Goal: Information Seeking & Learning: Compare options

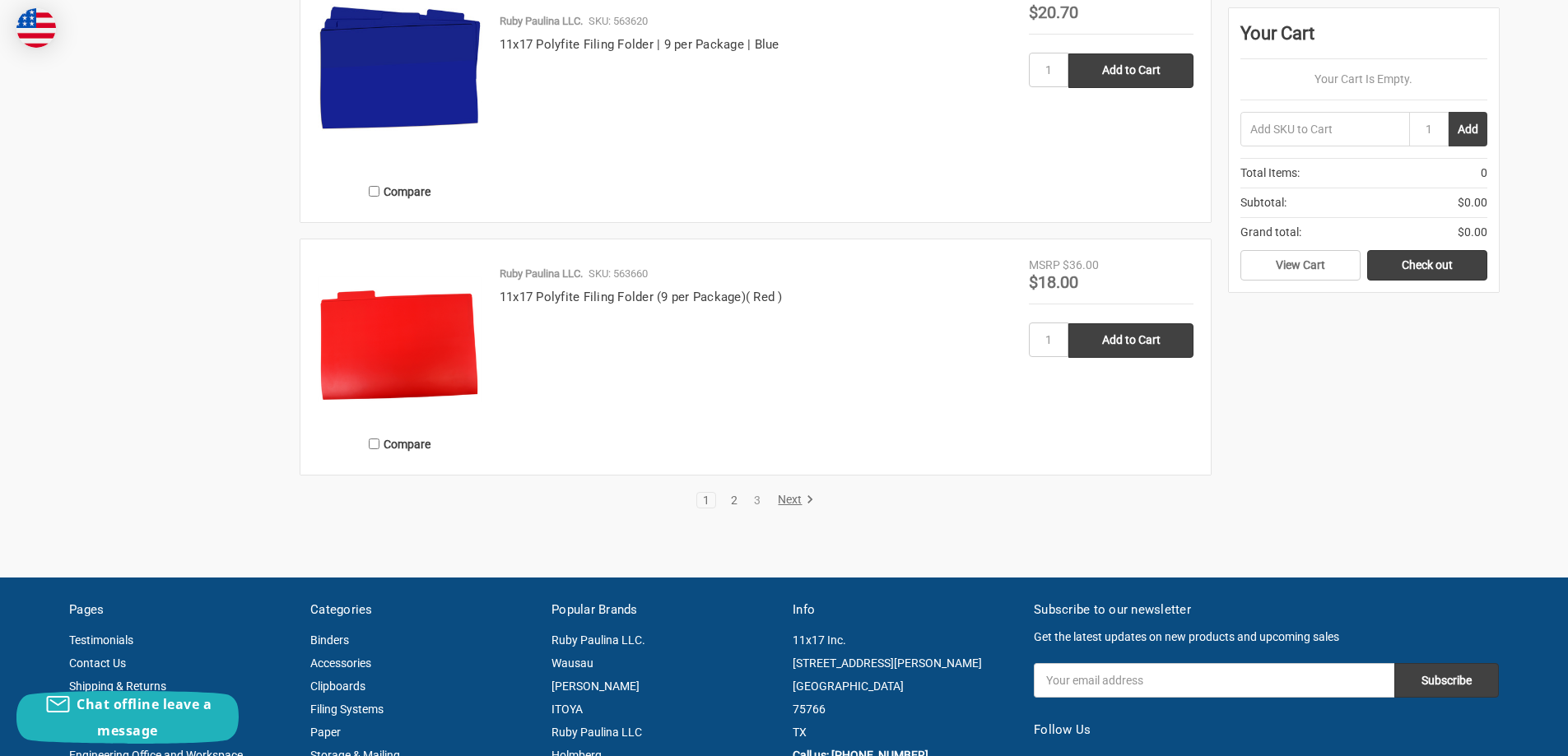
click at [731, 496] on link "2" at bounding box center [734, 500] width 19 height 11
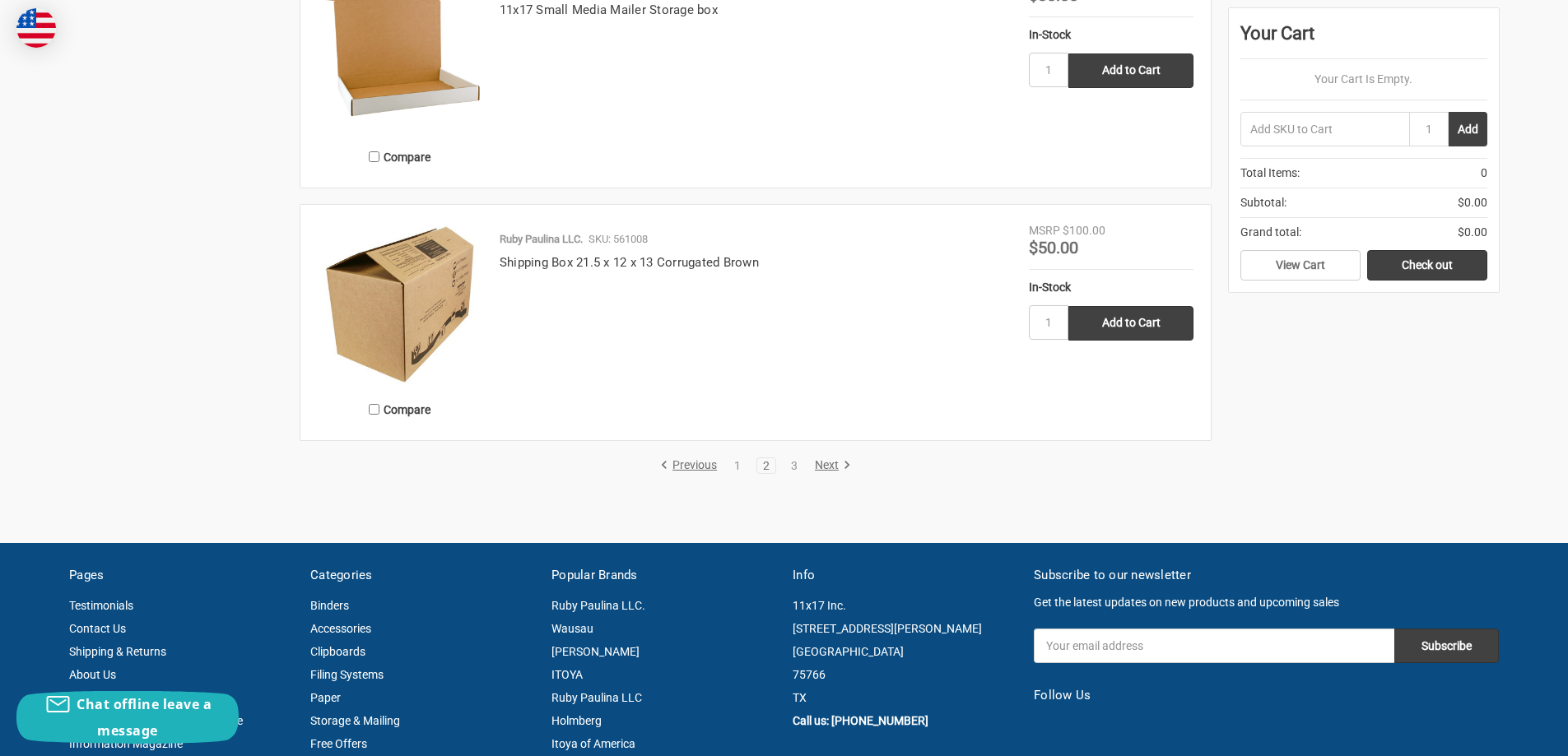
scroll to position [3291, 0]
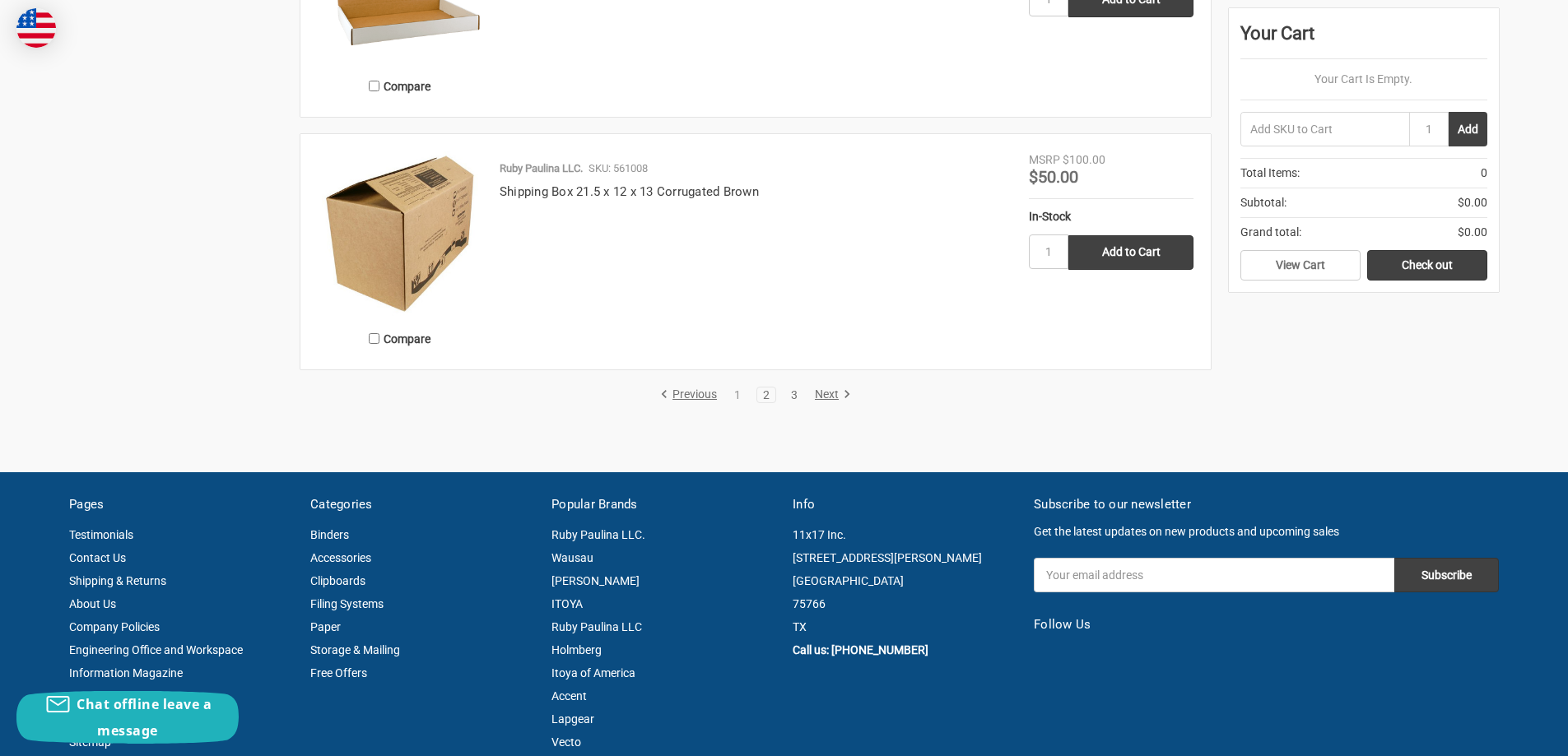
click at [797, 395] on link "3" at bounding box center [794, 395] width 19 height 11
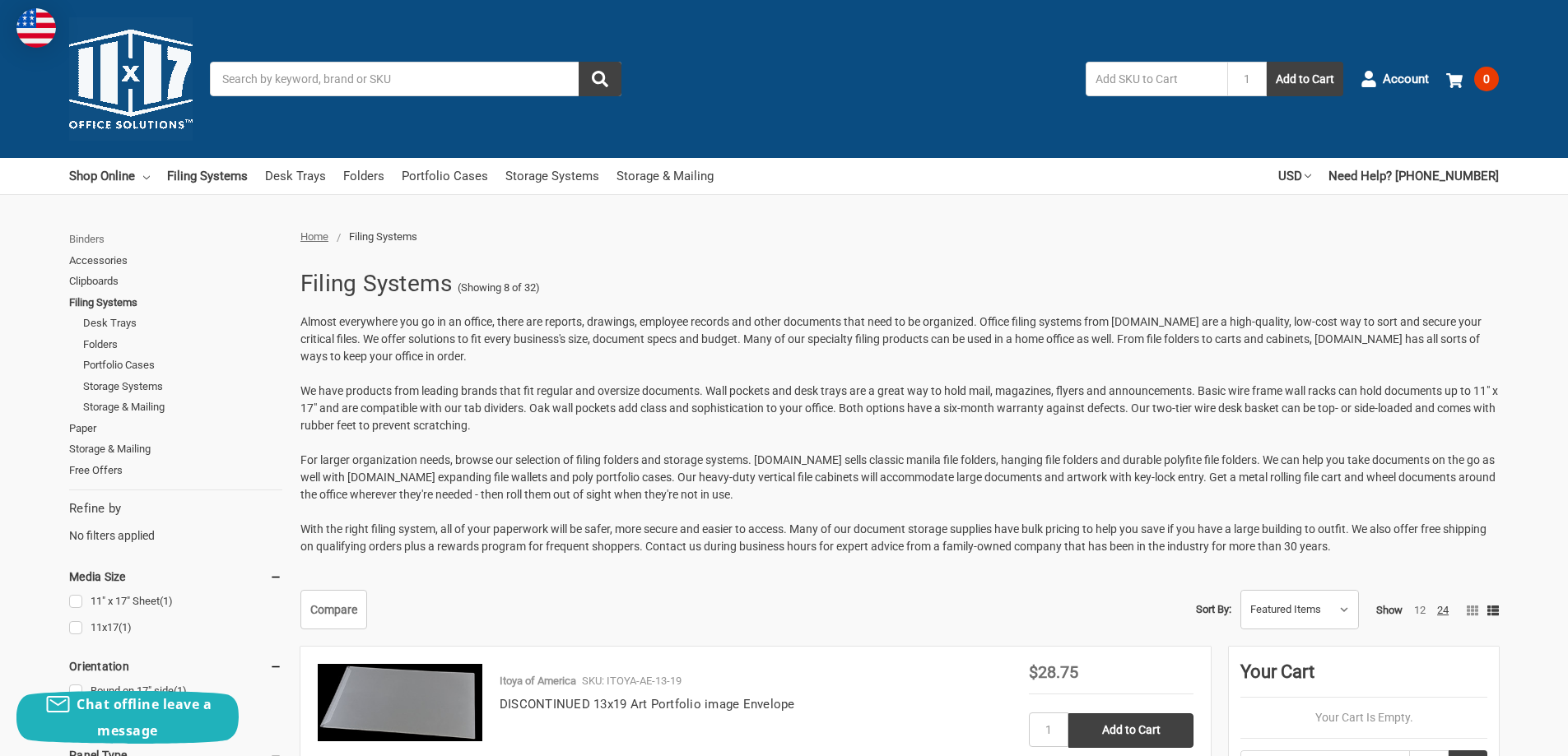
click at [85, 240] on link "Binders" at bounding box center [176, 239] width 213 height 21
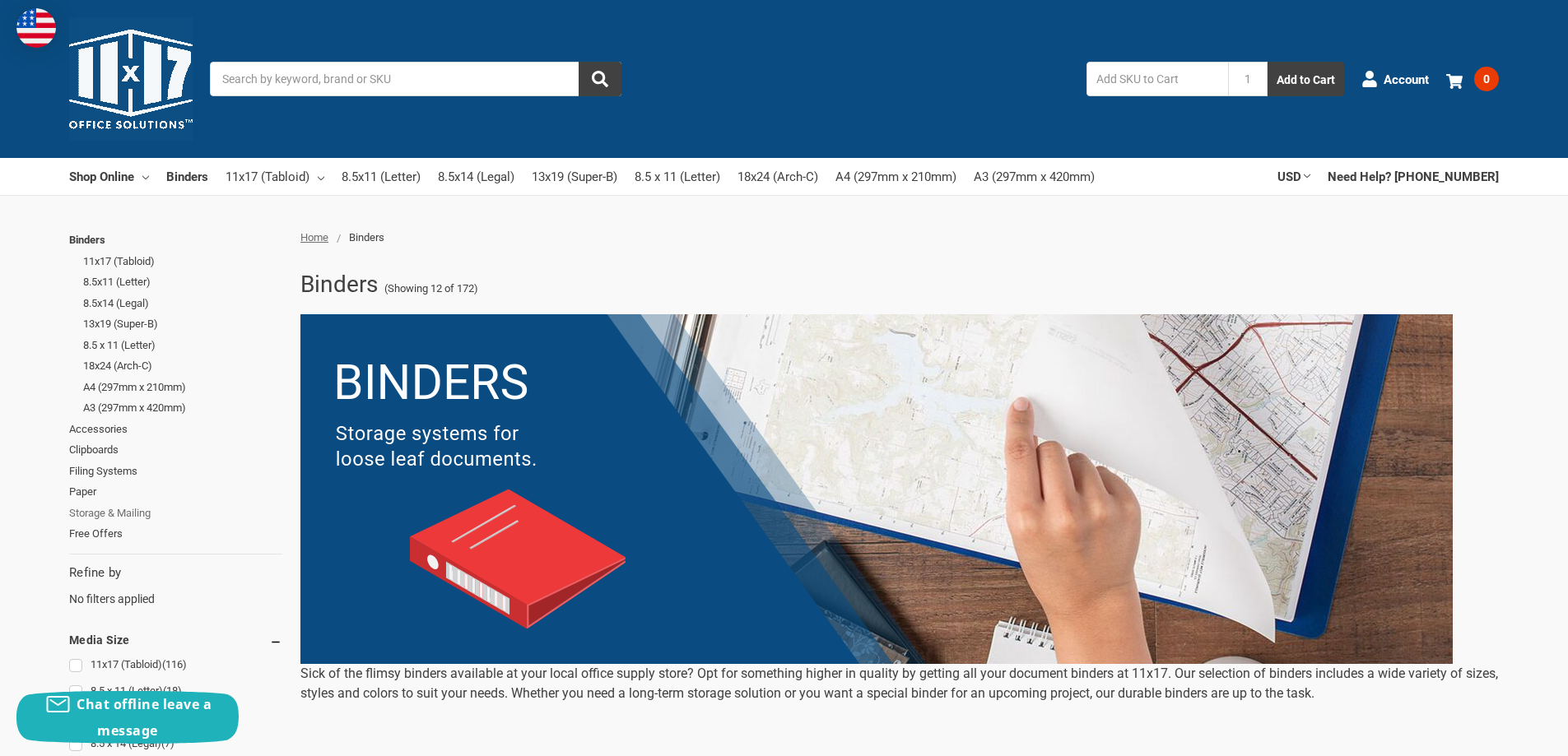
click at [103, 509] on link "Storage & Mailing" at bounding box center [176, 513] width 213 height 21
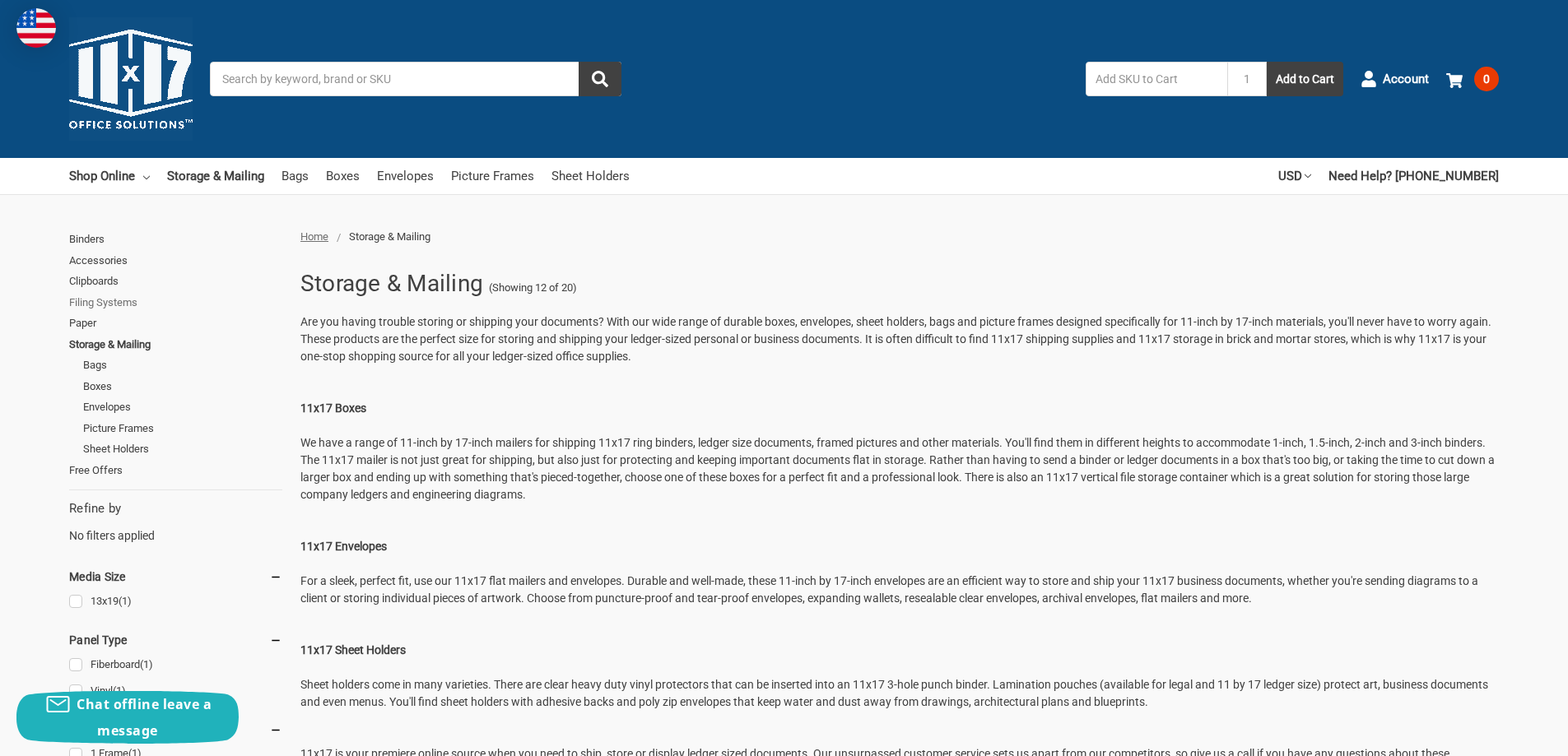
click at [82, 301] on link "Filing Systems" at bounding box center [176, 302] width 213 height 21
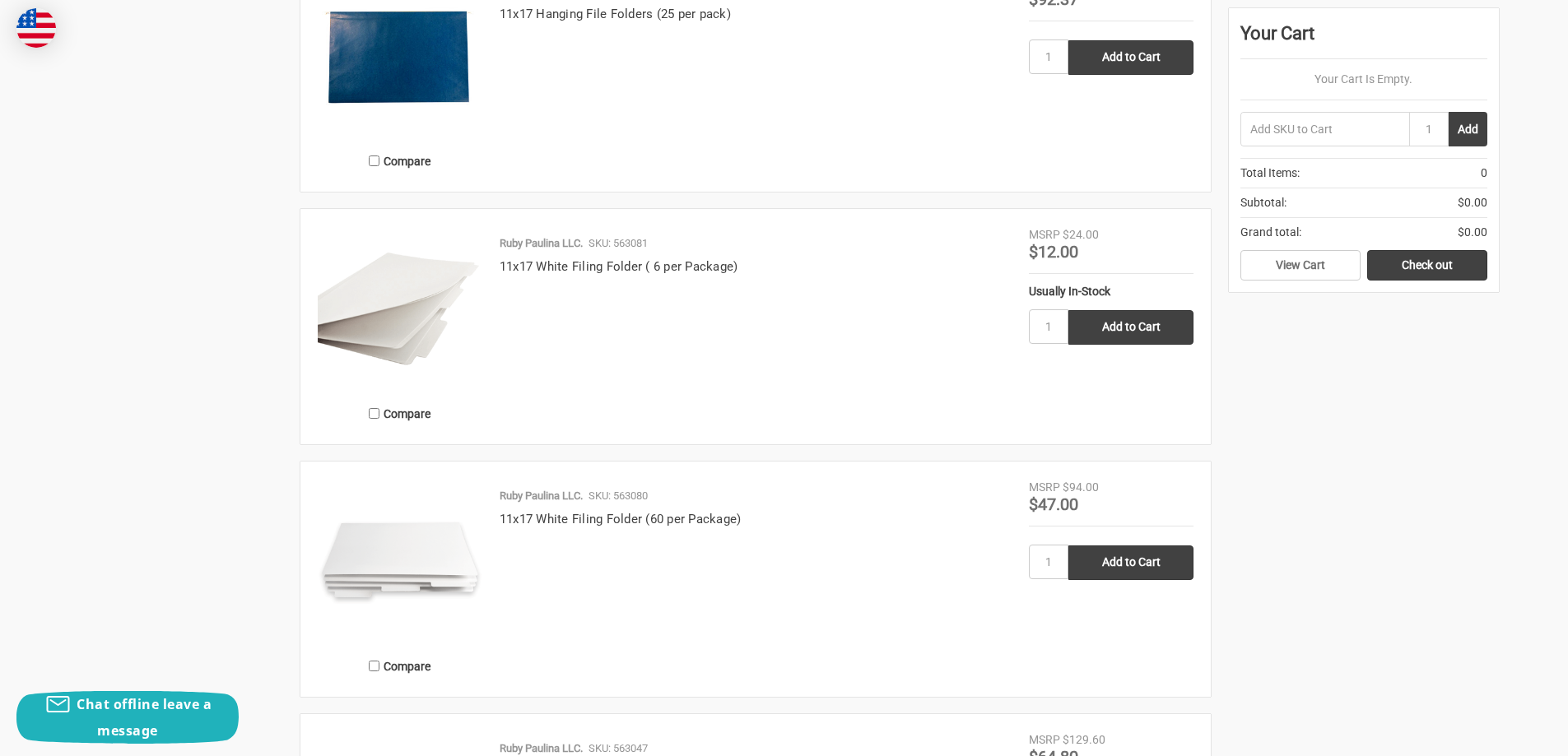
scroll to position [1974, 0]
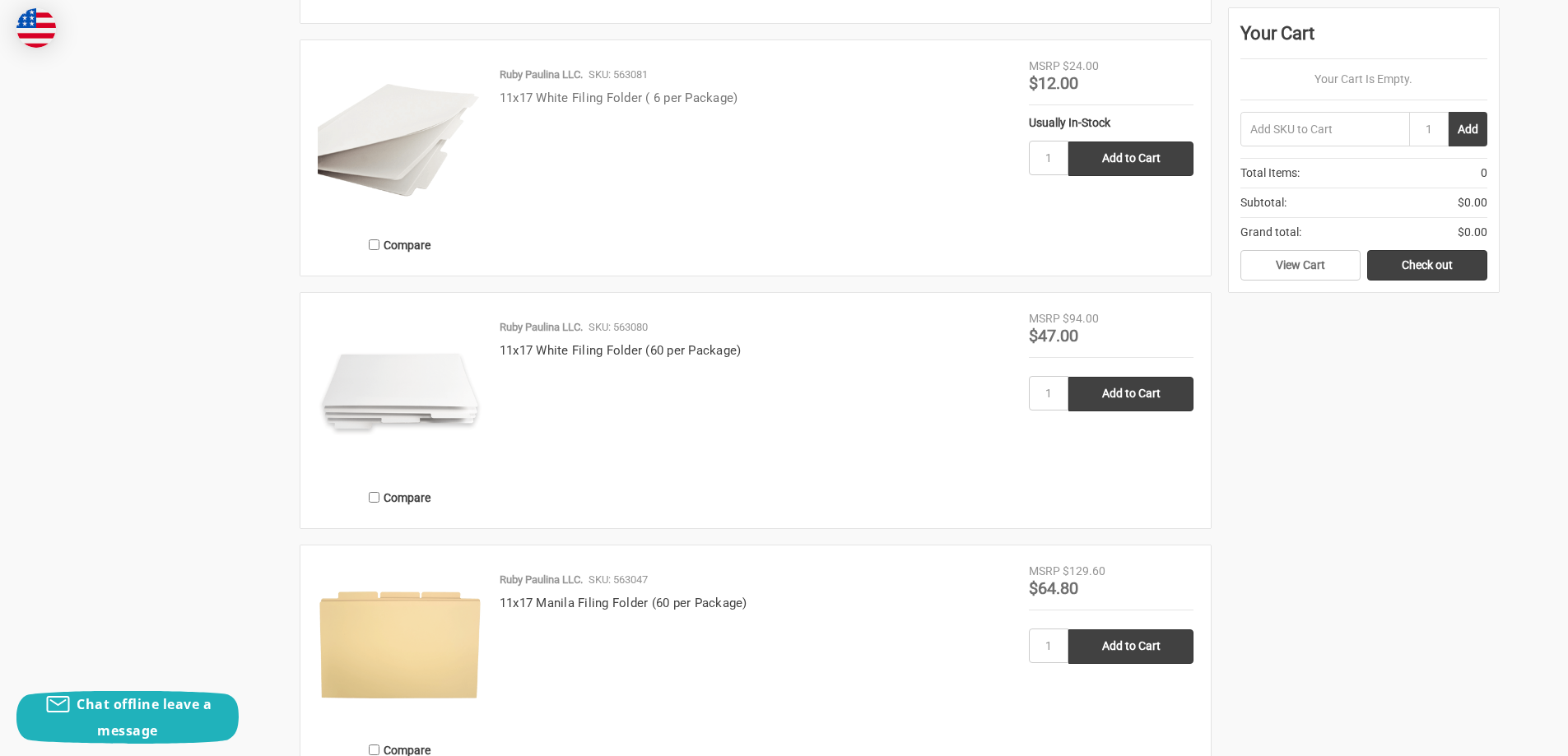
click at [553, 98] on link "11x17 White Filing Folder ( 6 per Package)" at bounding box center [619, 98] width 239 height 15
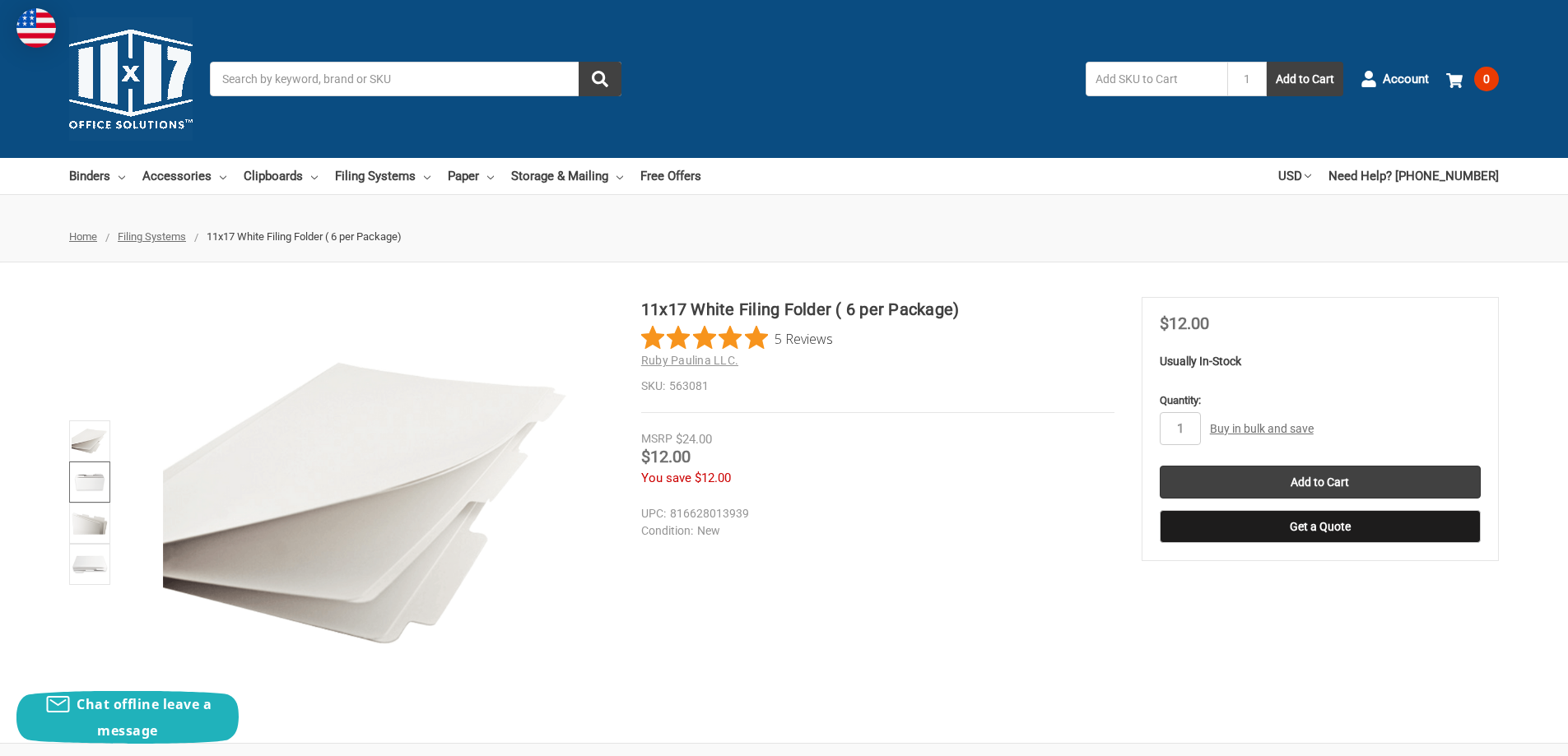
click at [84, 486] on img at bounding box center [89, 482] width 36 height 36
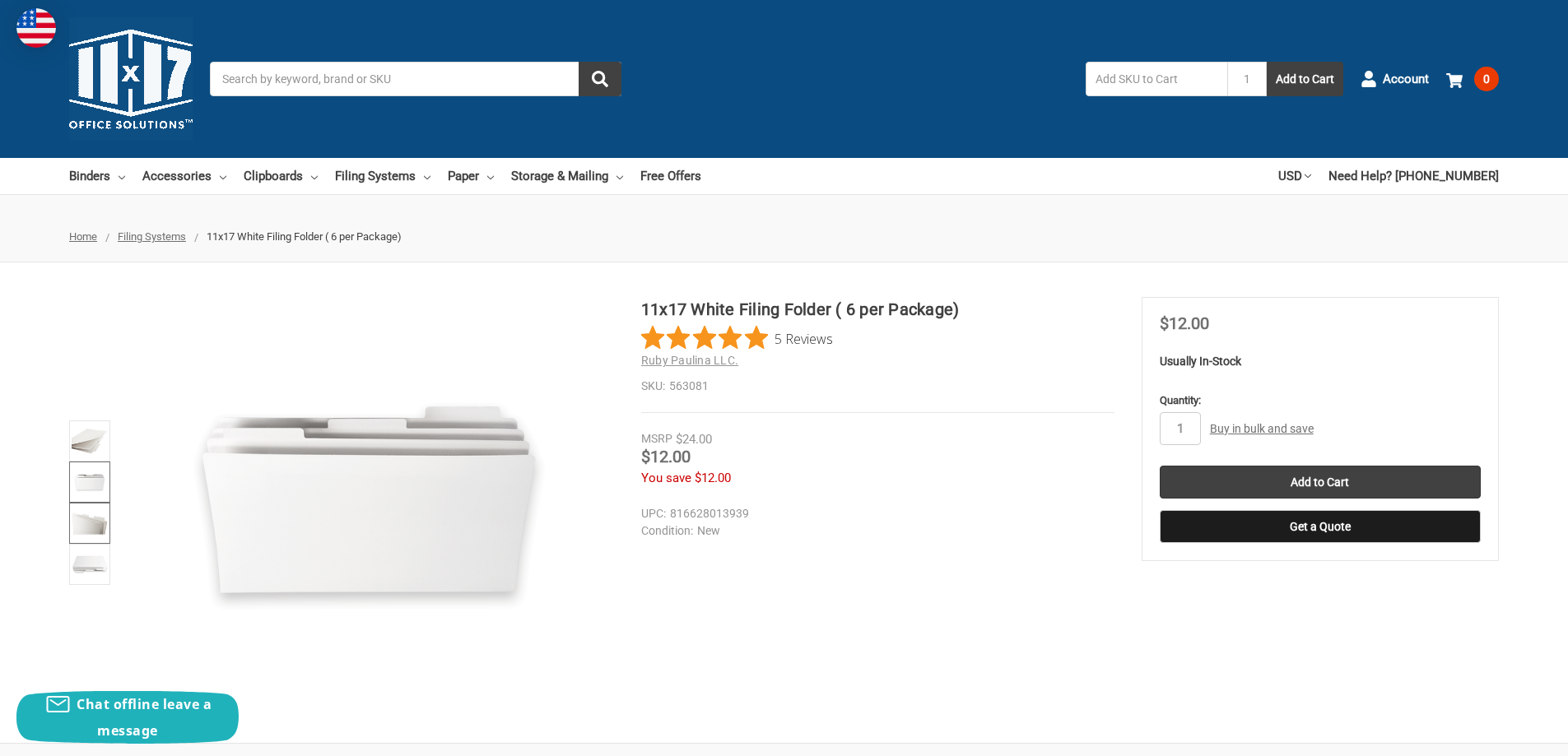
click at [95, 528] on img at bounding box center [89, 523] width 36 height 36
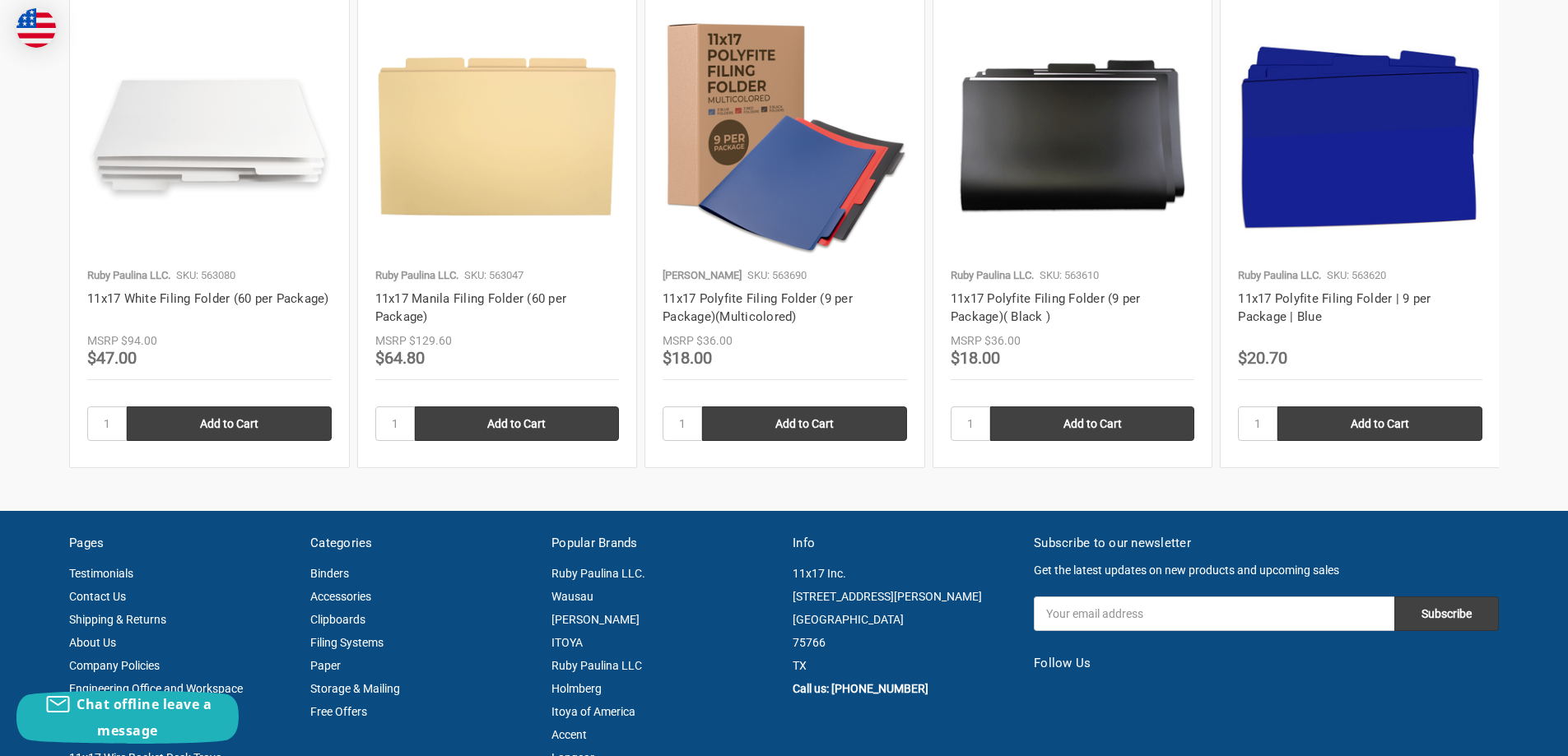
scroll to position [3043, 0]
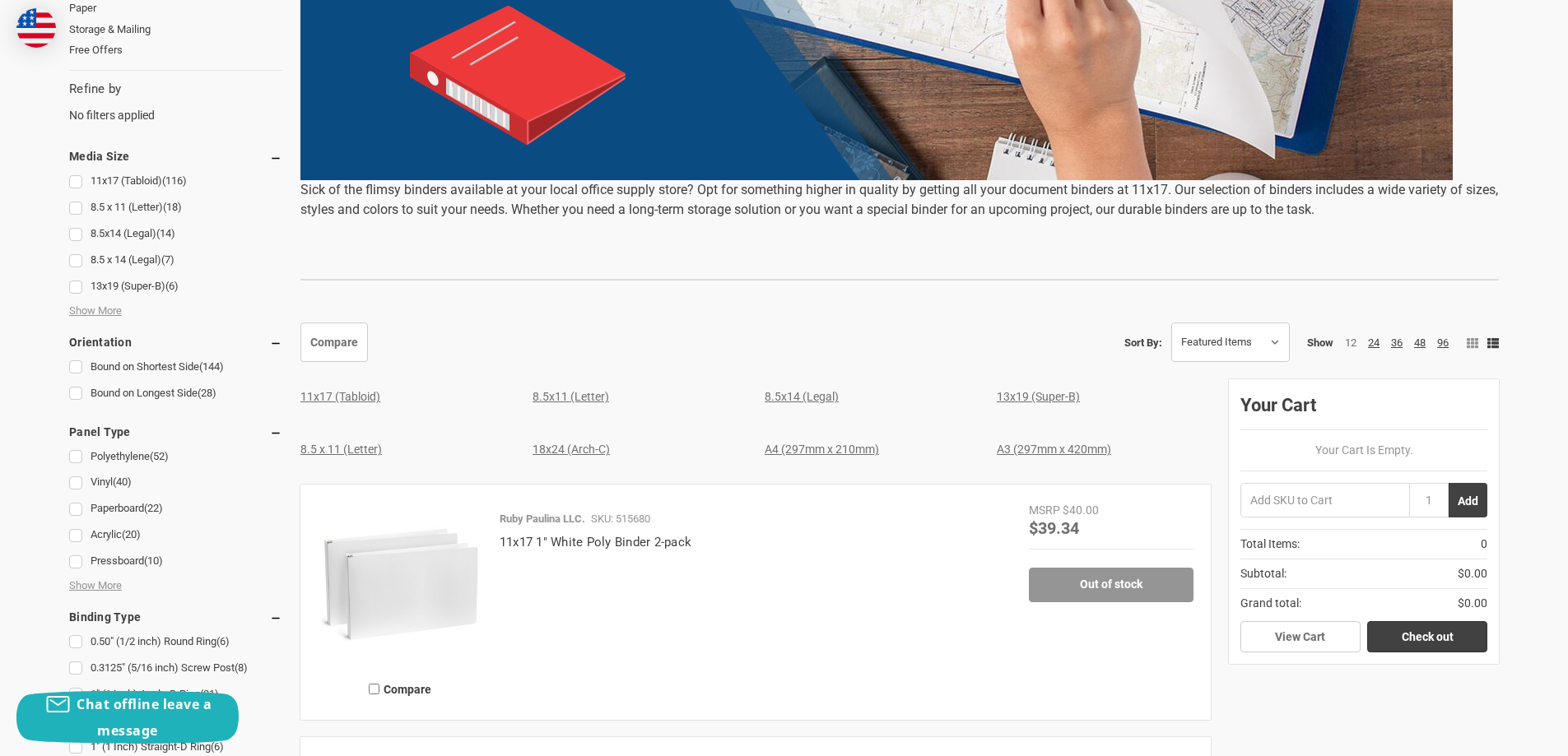
scroll to position [740, 0]
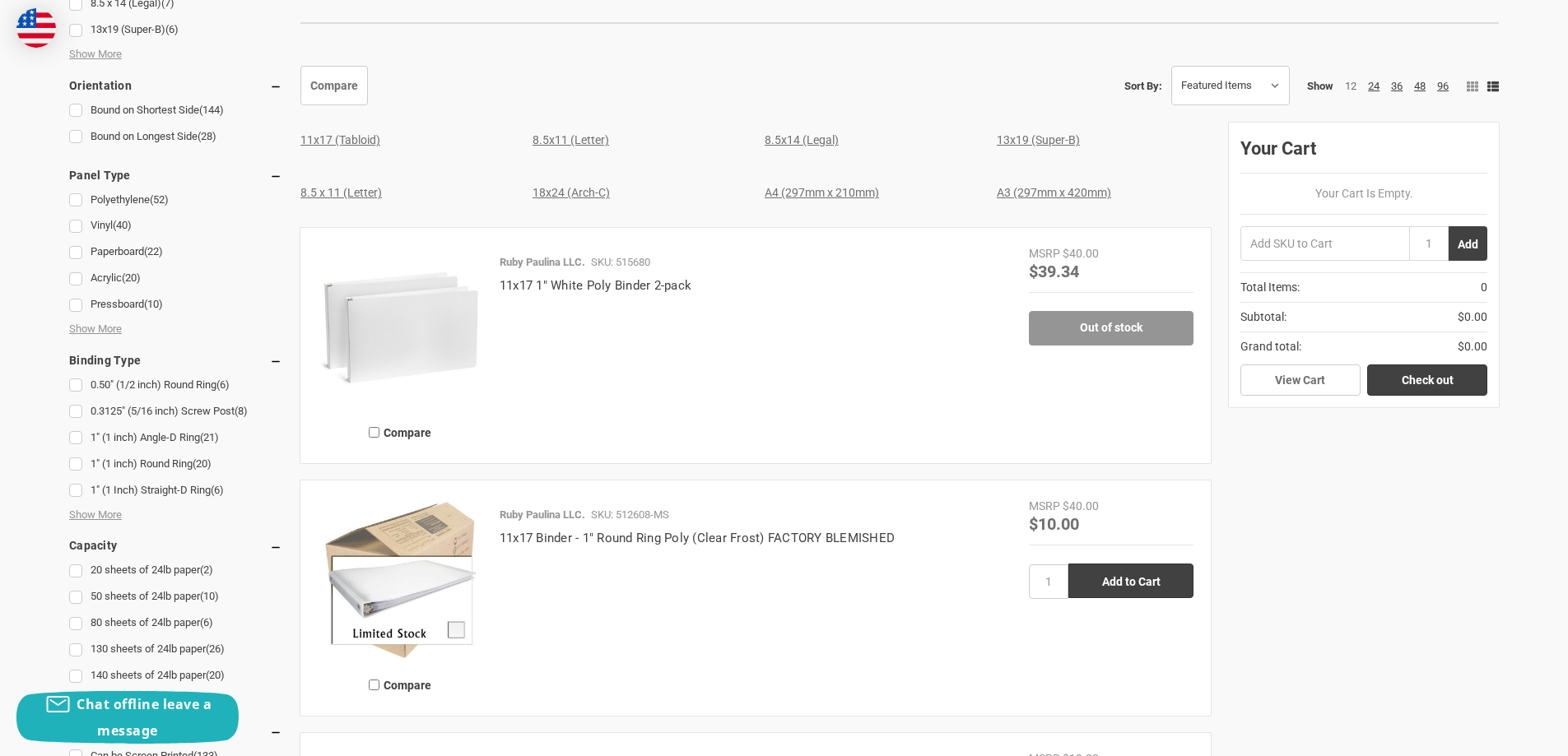
click at [325, 142] on link "11x17 (Tabloid)" at bounding box center [340, 140] width 80 height 13
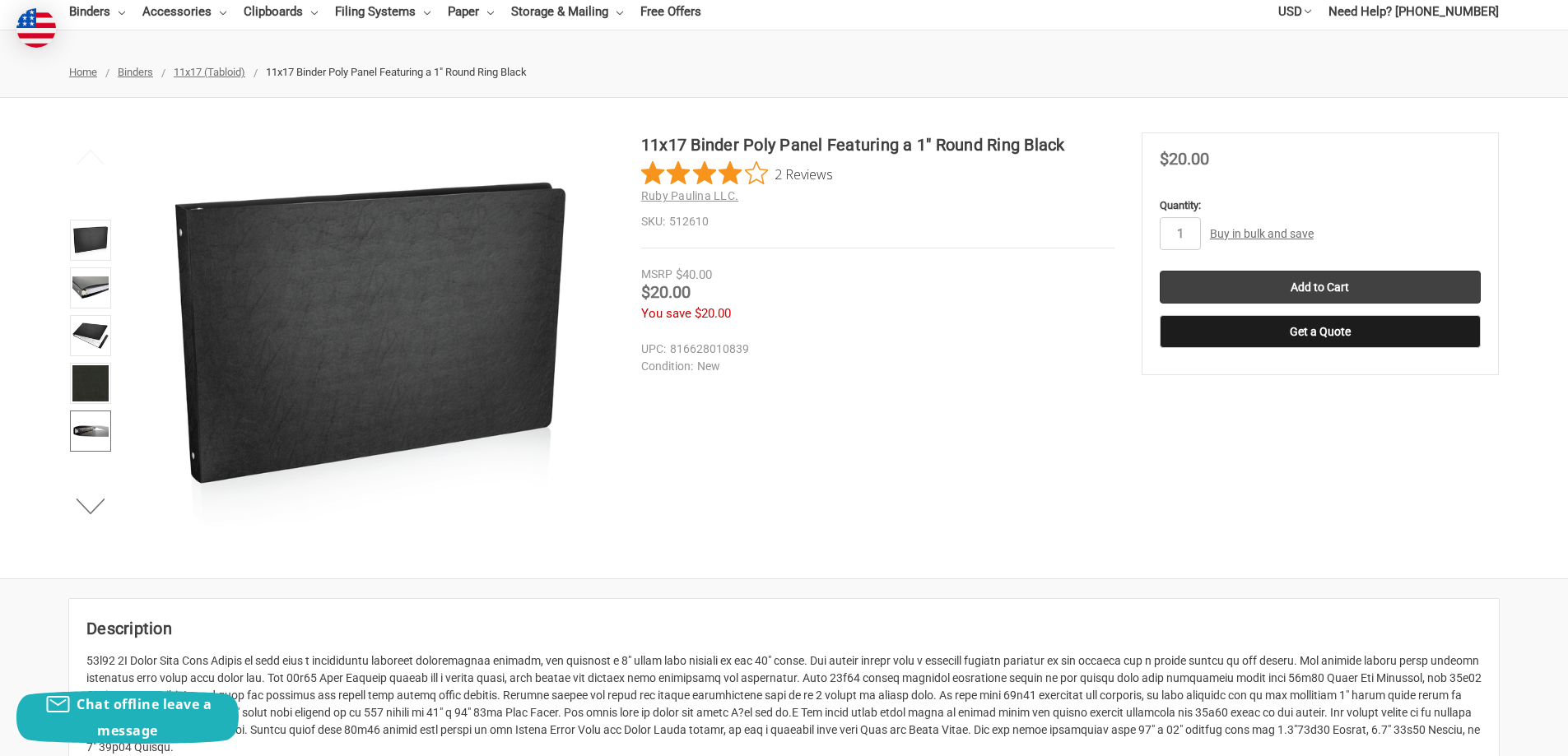
click at [92, 430] on img at bounding box center [90, 431] width 36 height 36
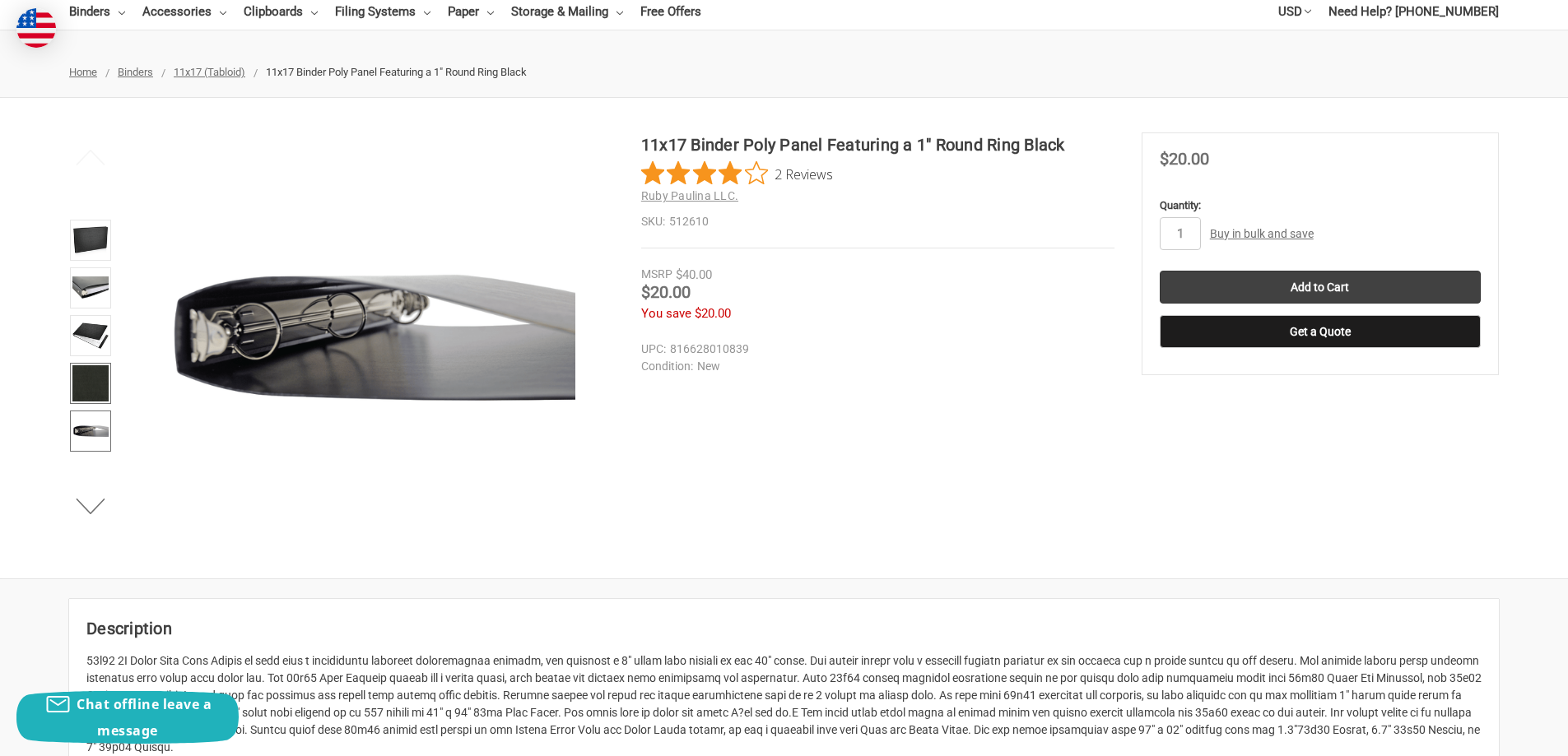
click at [90, 378] on img at bounding box center [90, 383] width 36 height 36
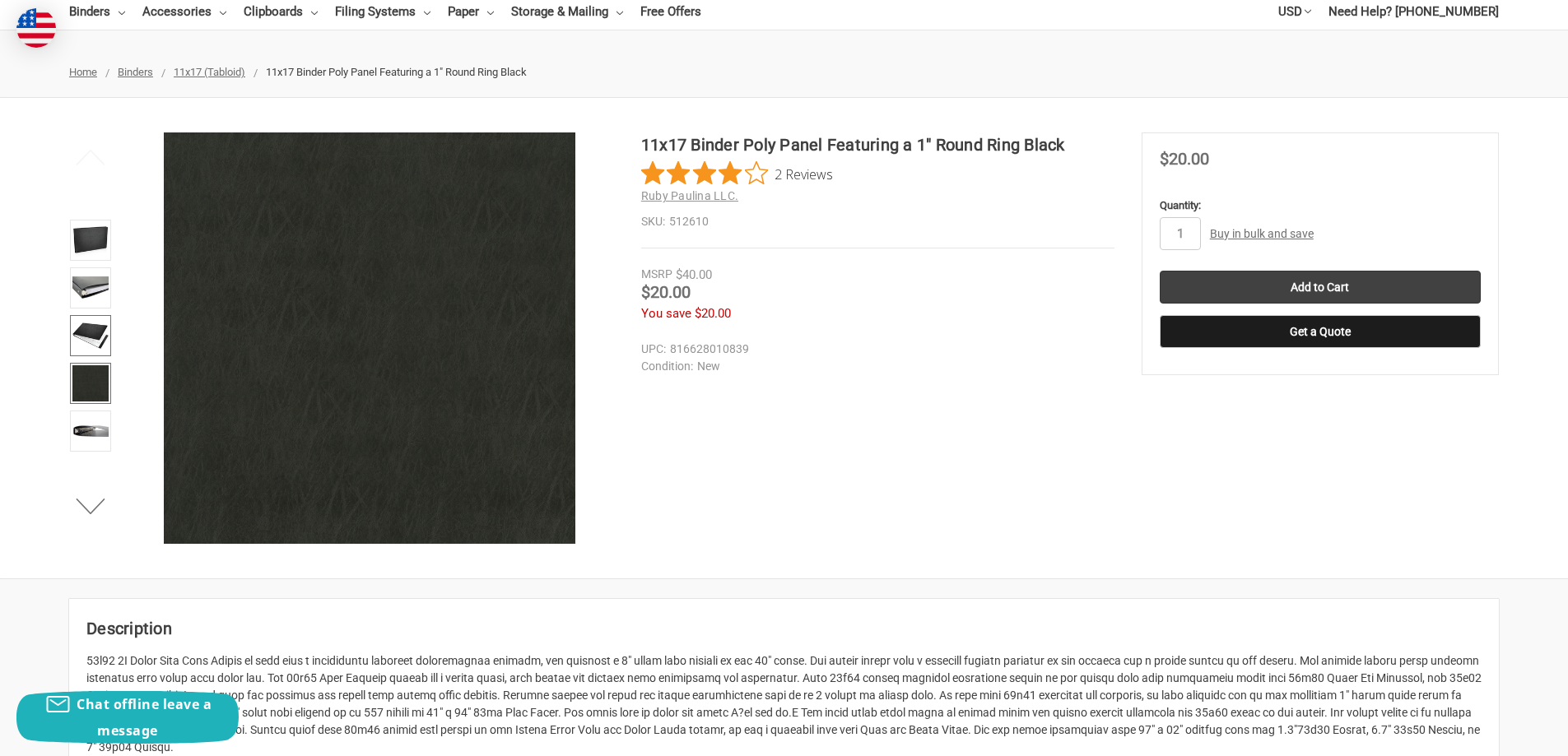
click at [92, 334] on img at bounding box center [90, 335] width 36 height 36
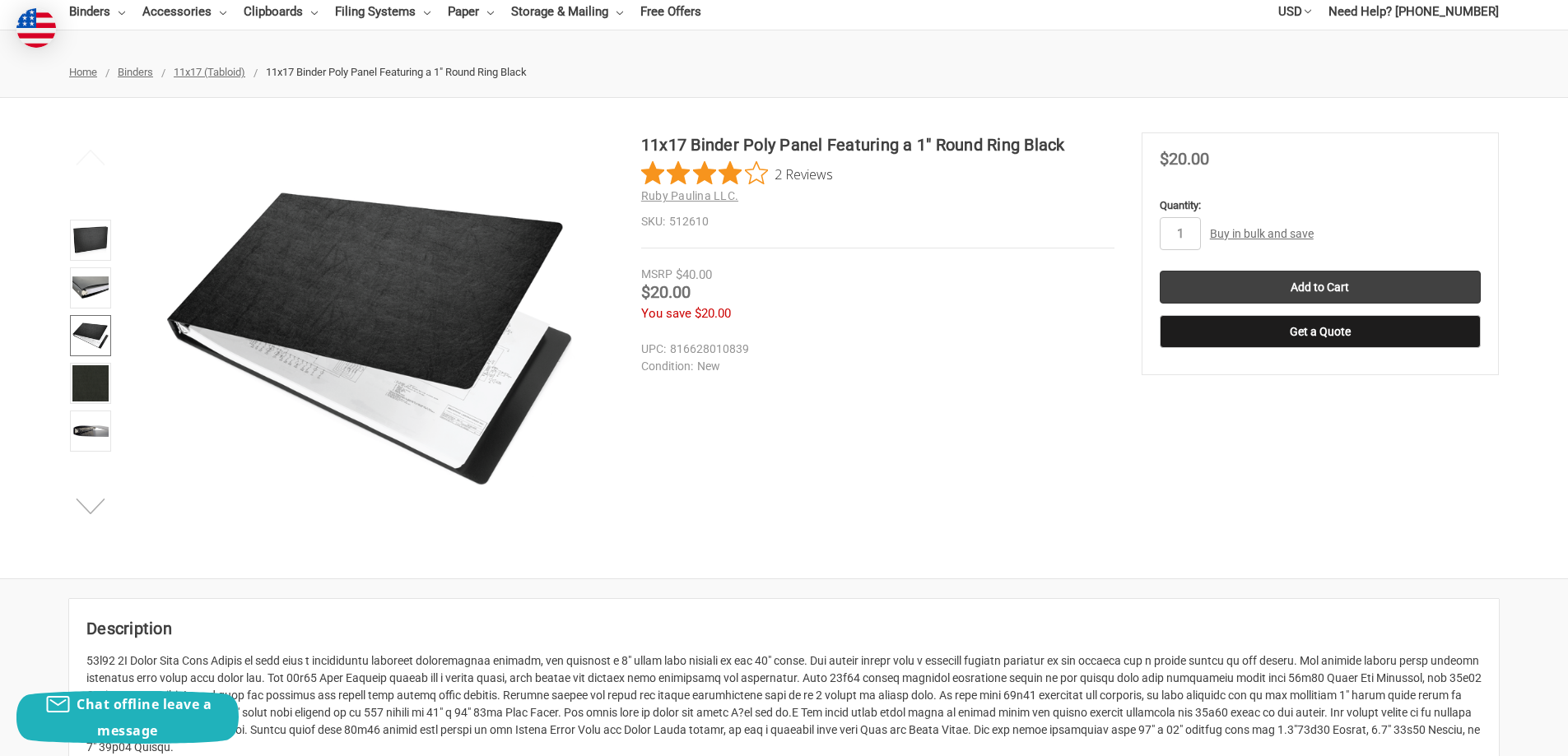
click at [92, 504] on button "Next" at bounding box center [91, 506] width 50 height 33
click at [92, 420] on img at bounding box center [90, 431] width 36 height 36
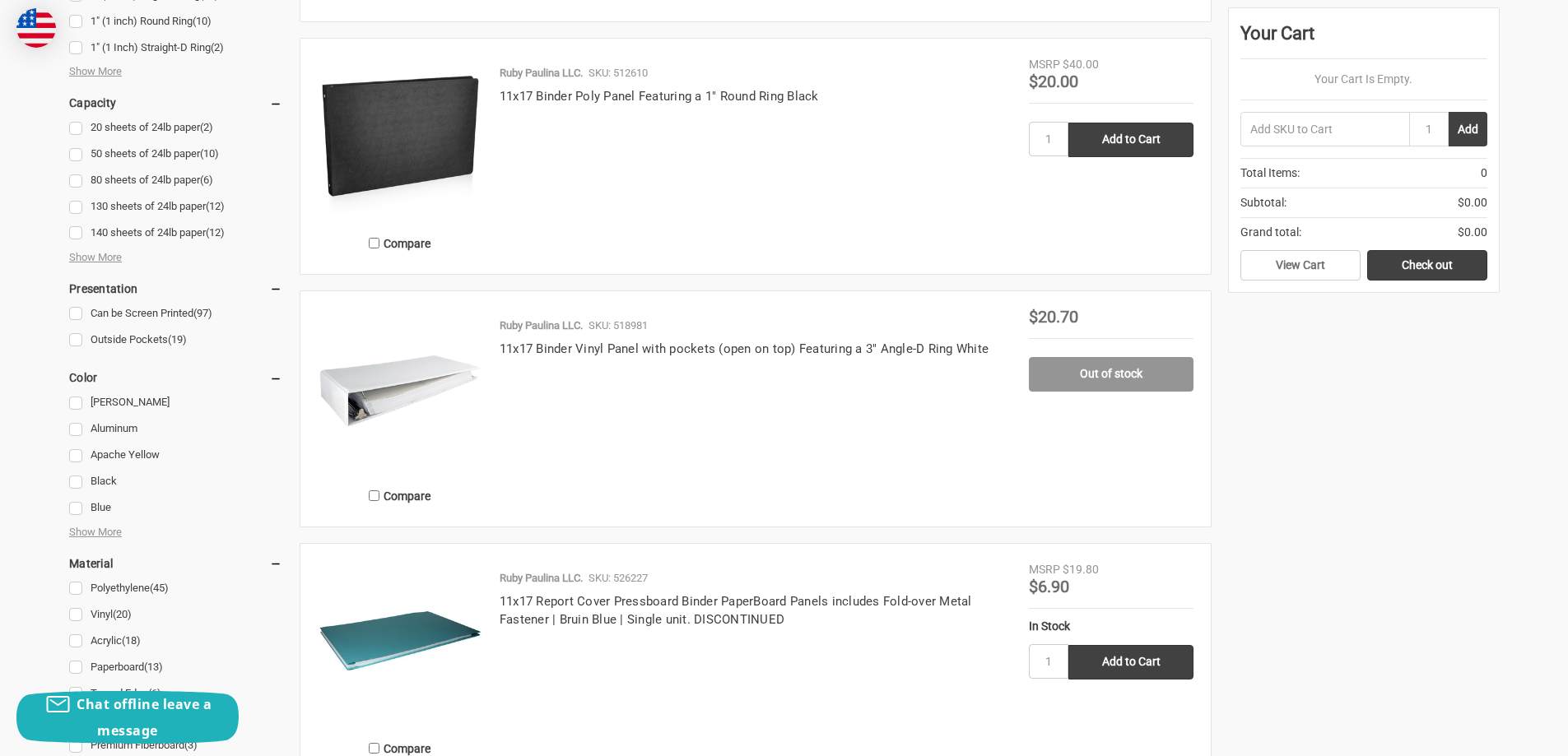
scroll to position [1234, 0]
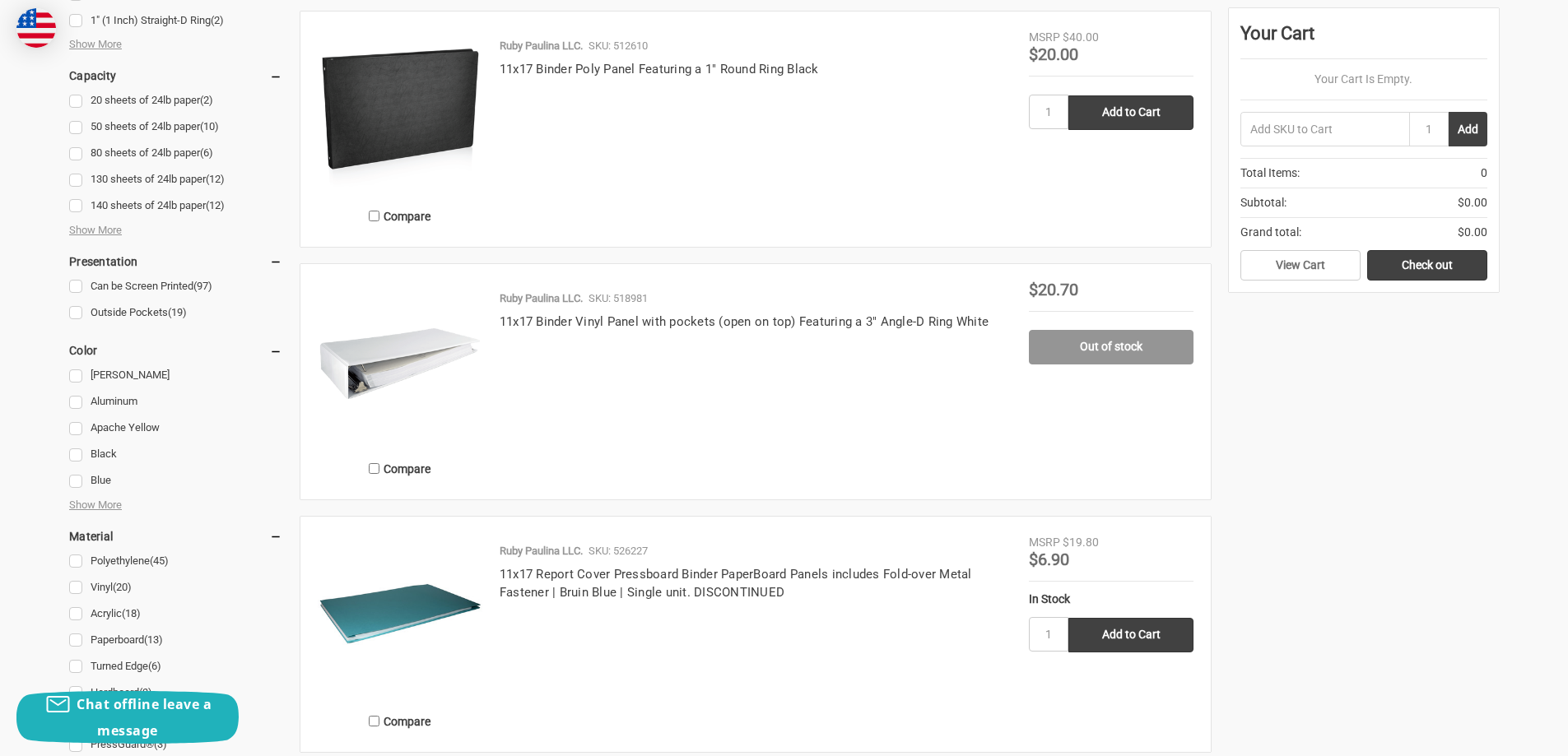
drag, startPoint x: 386, startPoint y: 350, endPoint x: 907, endPoint y: 397, distance: 523.1
click at [907, 397] on div "Ruby Paulina LLC. SKU: 518981 11x17 Binder Vinyl Panel with pockets (open on to…" at bounding box center [755, 385] width 547 height 192
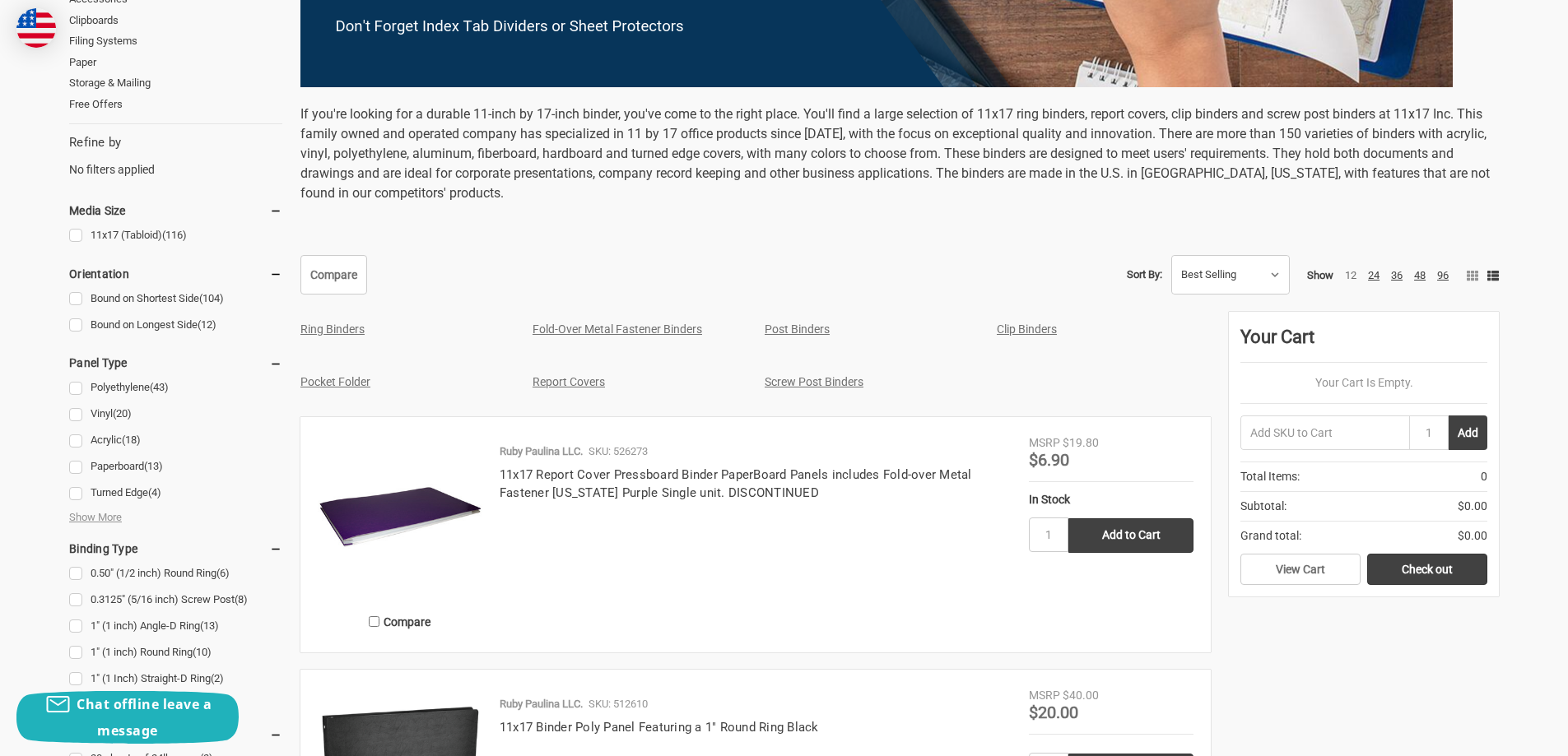
scroll to position [165, 0]
